Goal: Task Accomplishment & Management: Manage account settings

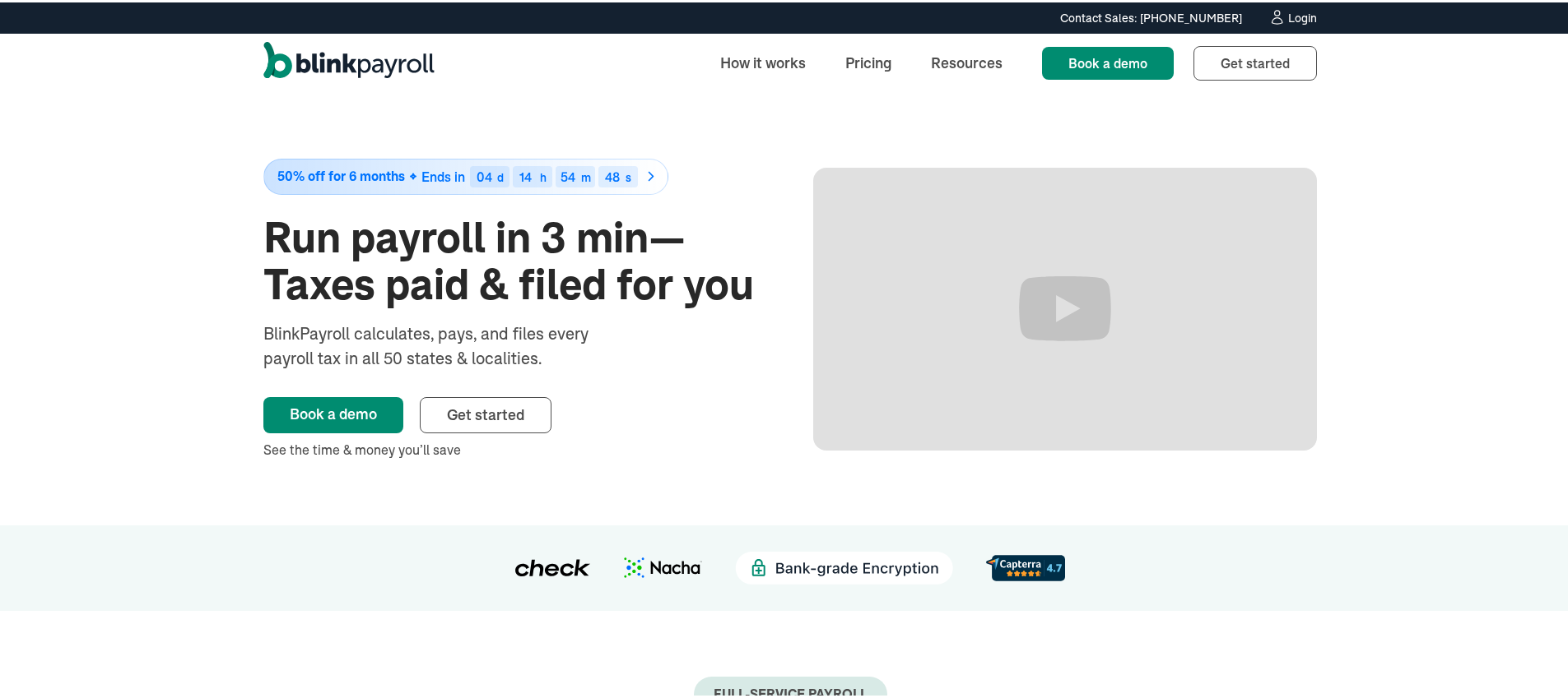
click at [1297, 10] on div "Login" at bounding box center [1302, 15] width 29 height 11
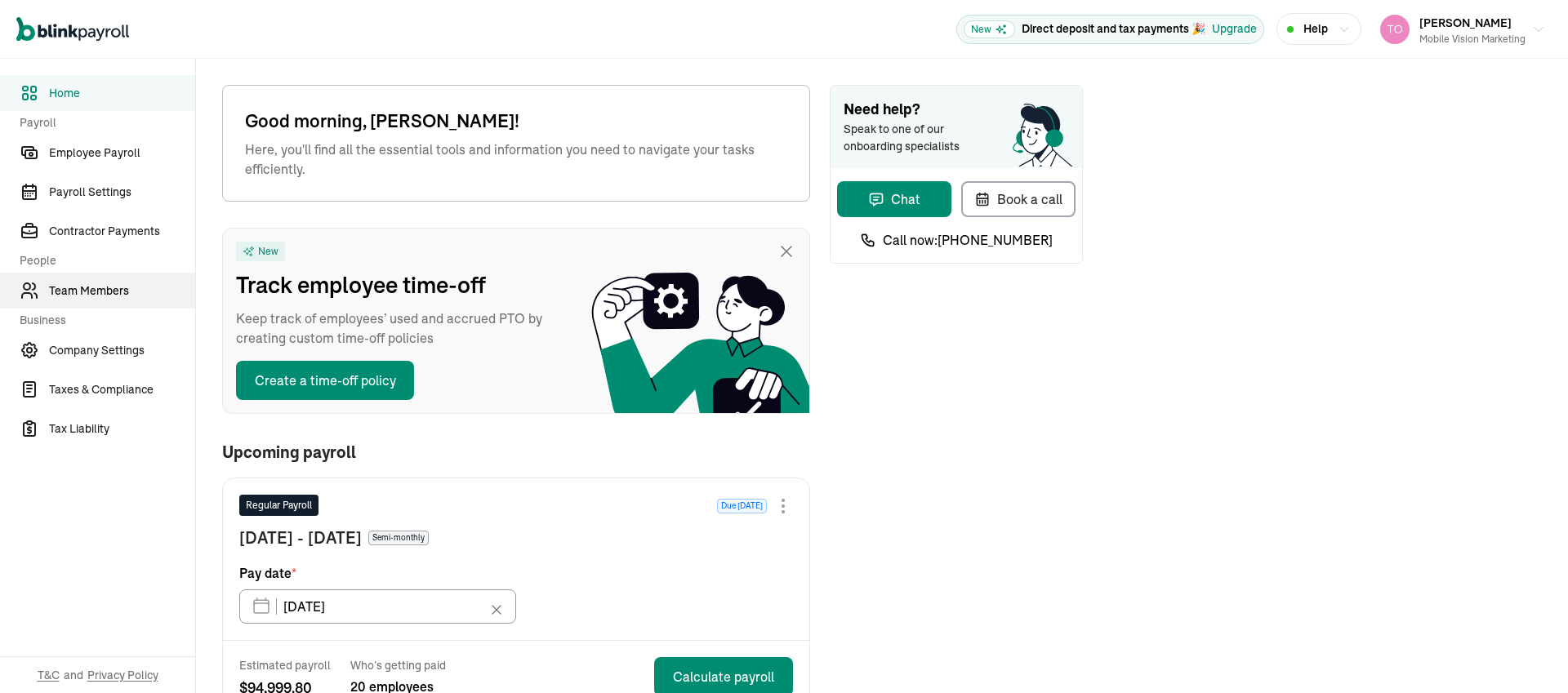
click at [99, 282] on span "Team Members" at bounding box center [122, 291] width 146 height 17
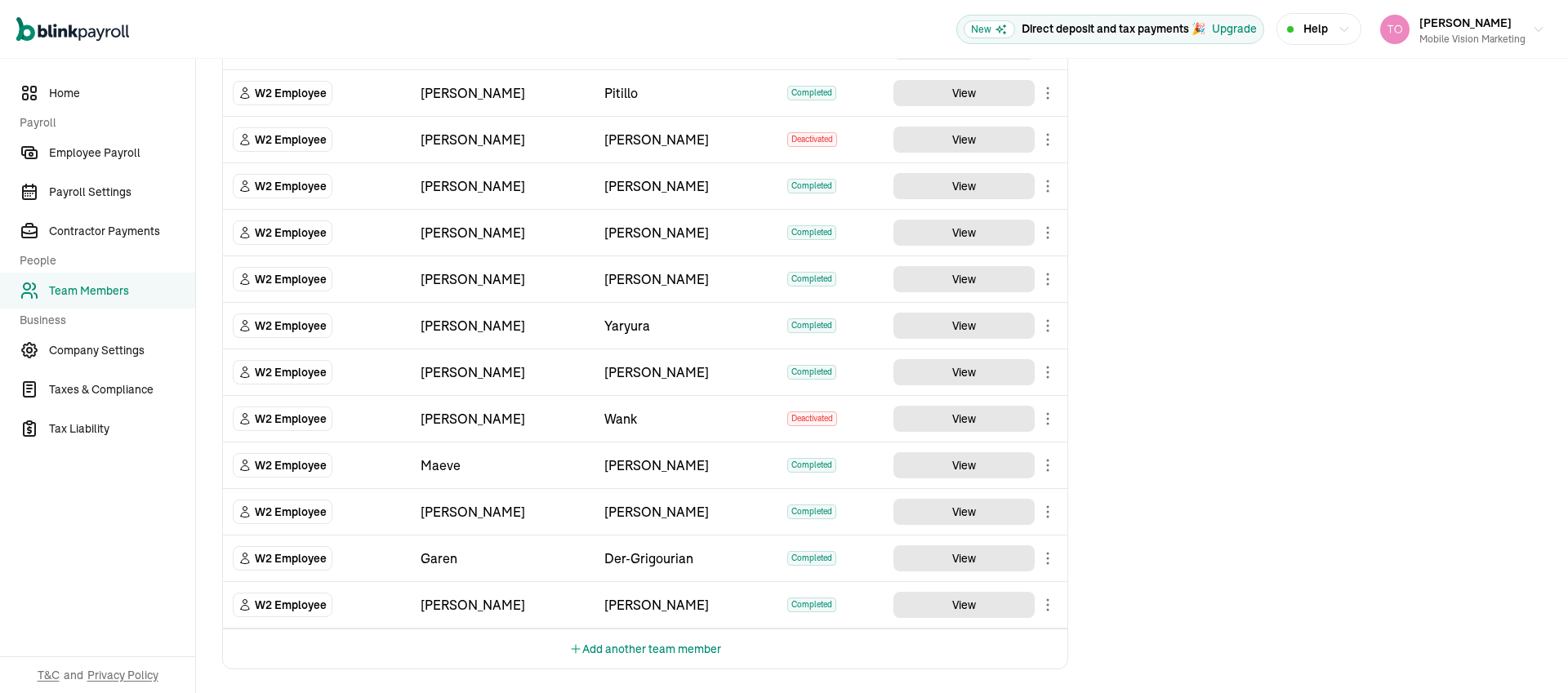
scroll to position [762, 0]
